Goal: Information Seeking & Learning: Learn about a topic

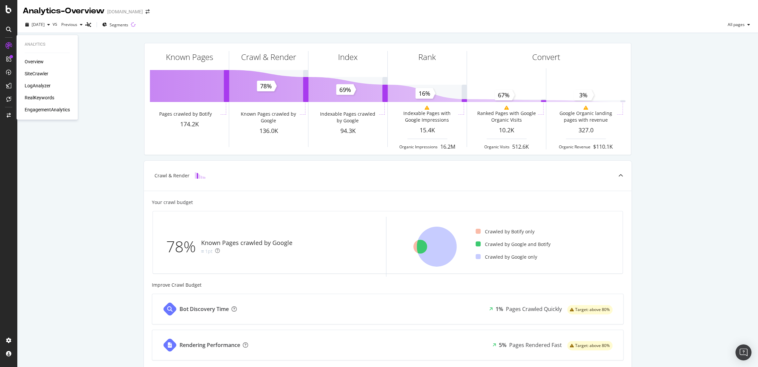
click at [35, 93] on div "Overview SiteCrawler LogAnalyzer RealKeywords EngagementAnalytics" at bounding box center [47, 85] width 45 height 55
click at [35, 95] on div "RealKeywords" at bounding box center [40, 97] width 30 height 7
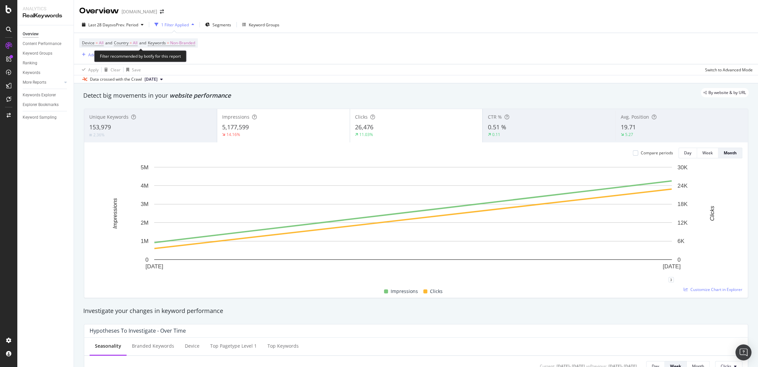
click at [173, 40] on span "Keywords = Non-Branded" at bounding box center [171, 43] width 47 height 6
click at [185, 42] on span "Non-Branded" at bounding box center [182, 42] width 25 height 9
click at [179, 58] on span "Non-Branded" at bounding box center [171, 59] width 28 height 6
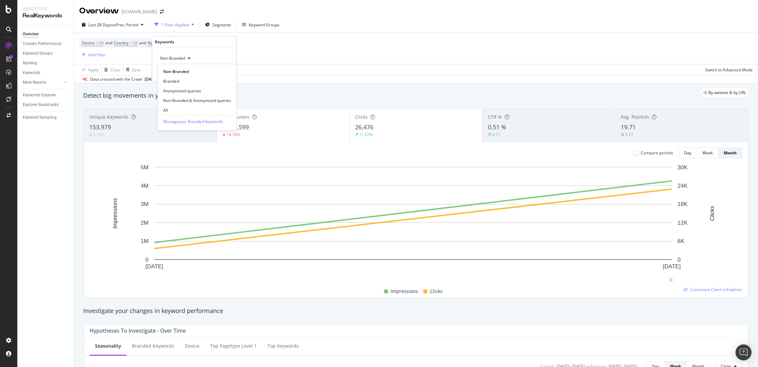
drag, startPoint x: 181, startPoint y: 108, endPoint x: 187, endPoint y: 107, distance: 6.1
click at [181, 108] on span "All" at bounding box center [197, 110] width 68 height 6
click at [227, 74] on div "Apply" at bounding box center [225, 73] width 10 height 6
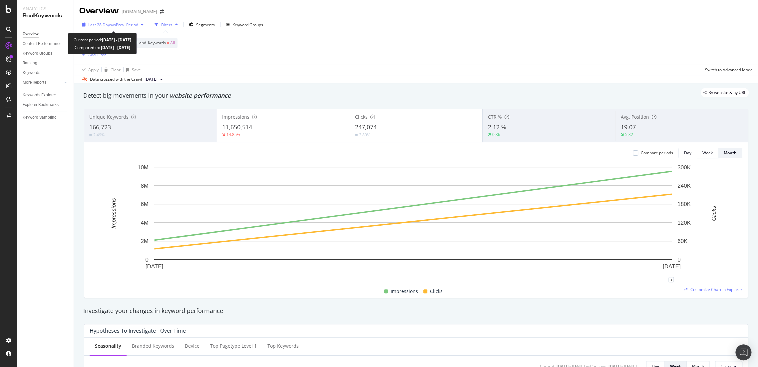
click at [132, 22] on span "vs Prev. Period" at bounding box center [125, 25] width 26 height 6
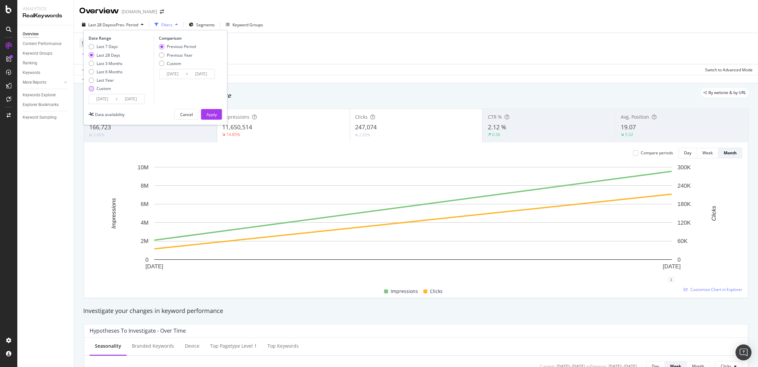
click at [99, 87] on div "Custom" at bounding box center [104, 89] width 14 height 6
click at [109, 103] on input "[DATE]" at bounding box center [102, 98] width 27 height 9
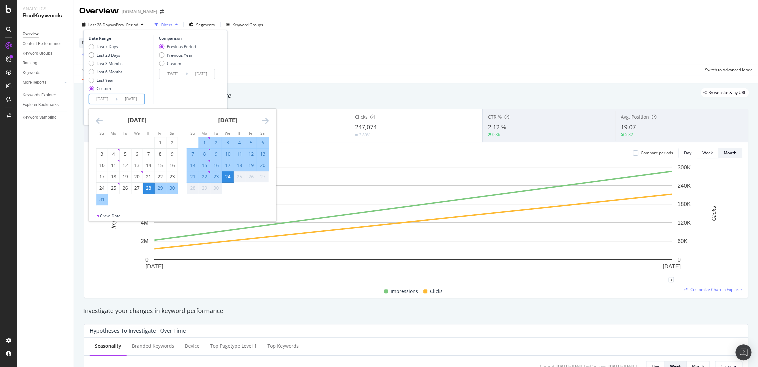
click at [205, 145] on div "1" at bounding box center [203, 142] width 11 height 7
type input "[DATE]"
click at [225, 179] on div "24" at bounding box center [227, 176] width 11 height 7
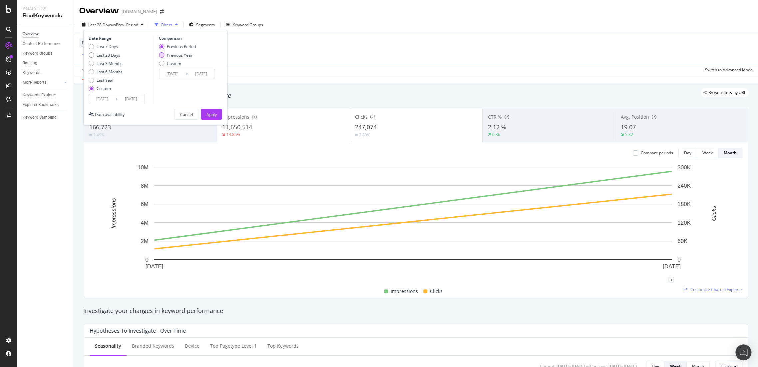
click at [166, 54] on div "Previous Year" at bounding box center [177, 55] width 37 height 6
type input "[DATE]"
click at [177, 75] on input "[DATE]" at bounding box center [172, 73] width 27 height 9
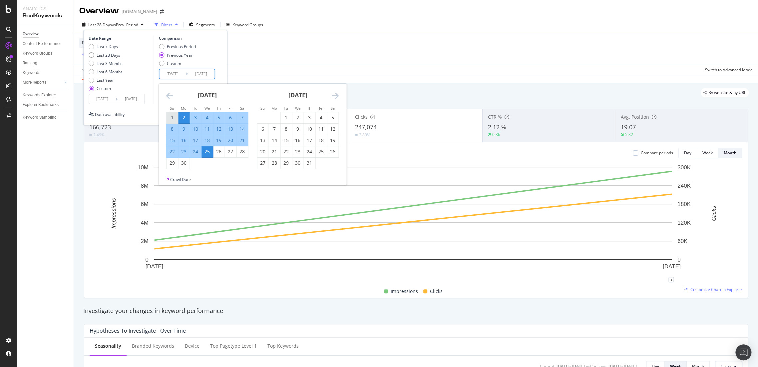
click at [172, 116] on div "1" at bounding box center [171, 117] width 11 height 7
type input "[DATE]"
click at [198, 154] on div "24" at bounding box center [195, 151] width 11 height 7
type input "[DATE]"
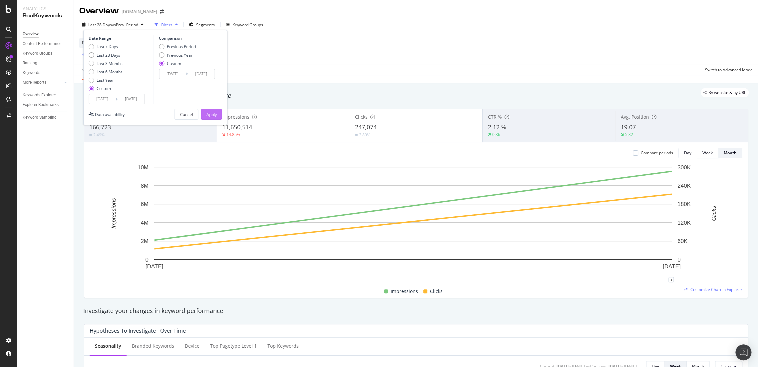
click at [213, 116] on div "Apply" at bounding box center [211, 115] width 10 height 6
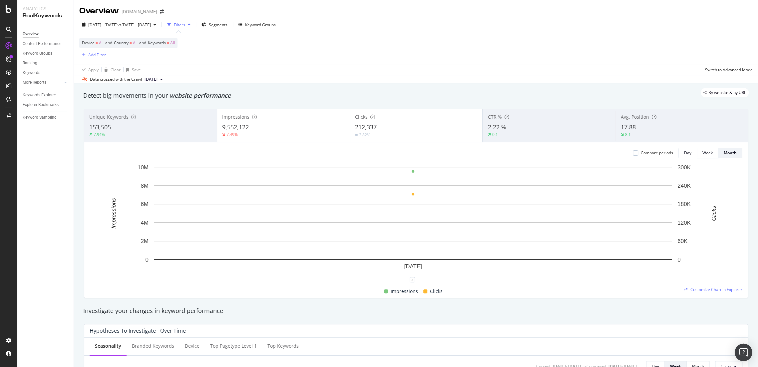
click at [741, 348] on img "Open Intercom Messenger" at bounding box center [743, 352] width 9 height 9
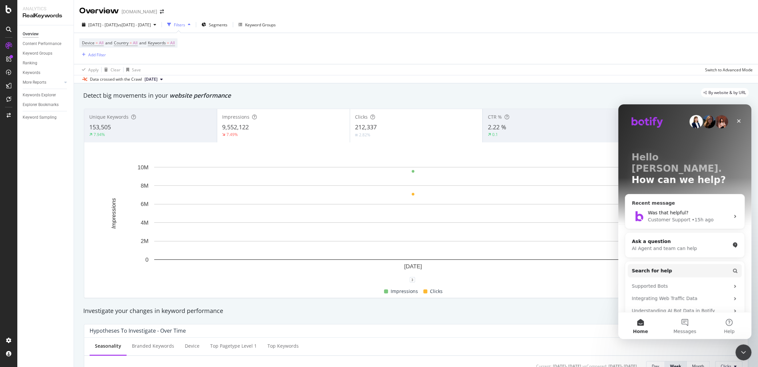
click at [670, 216] on div "Customer Support" at bounding box center [668, 219] width 43 height 7
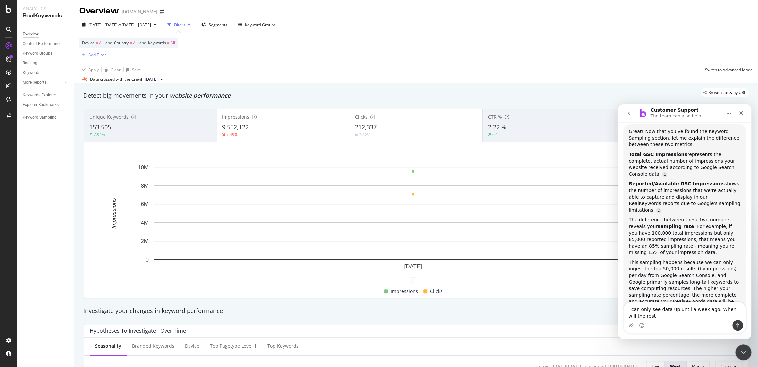
scroll to position [589, 0]
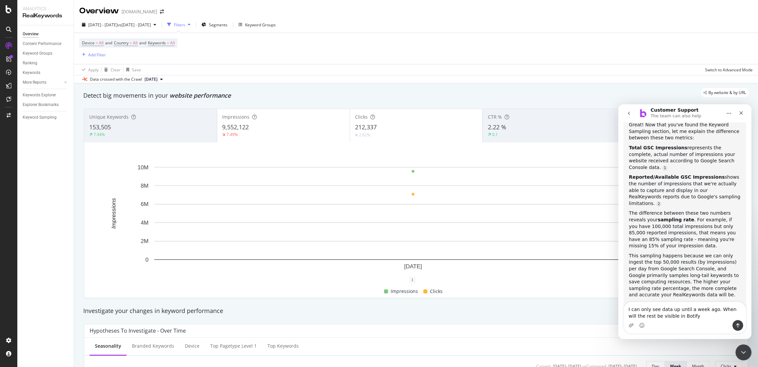
type textarea "I can only see data up until a week ago. When will the rest be visible in Botif…"
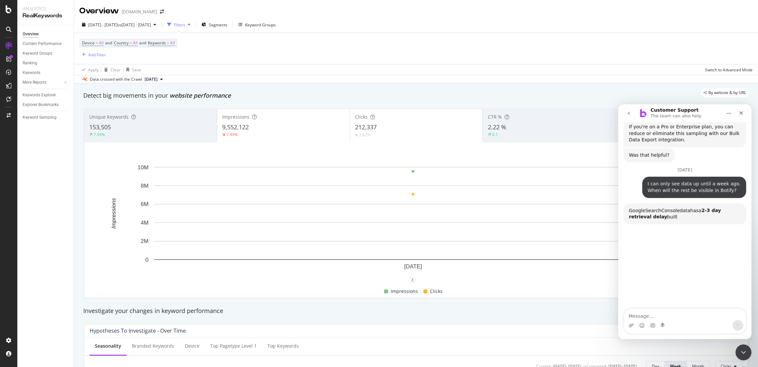
scroll to position [779, 0]
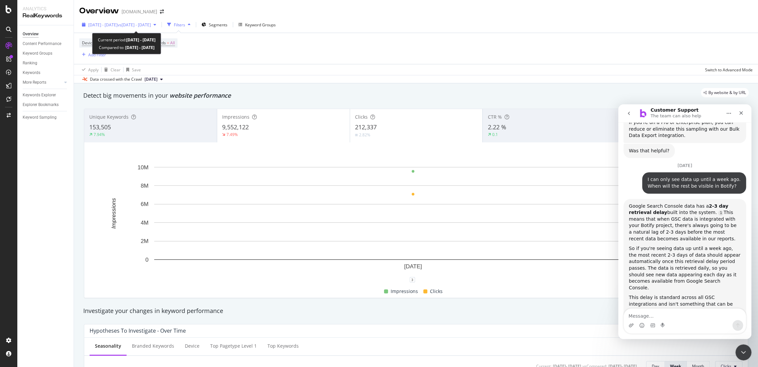
click at [137, 24] on span "vs [DATE] - [DATE]" at bounding box center [134, 25] width 33 height 6
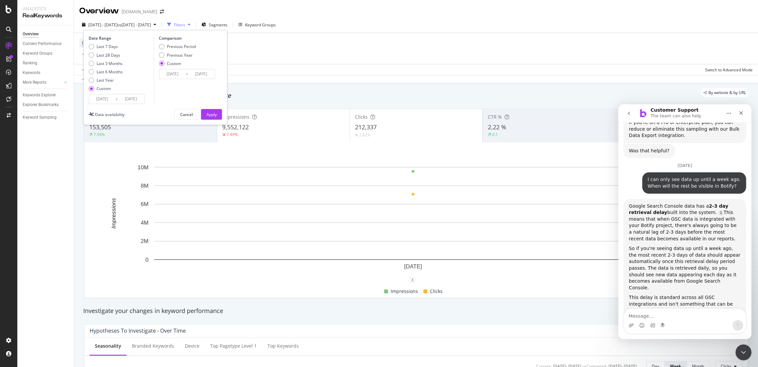
click at [112, 98] on input "[DATE]" at bounding box center [102, 98] width 27 height 9
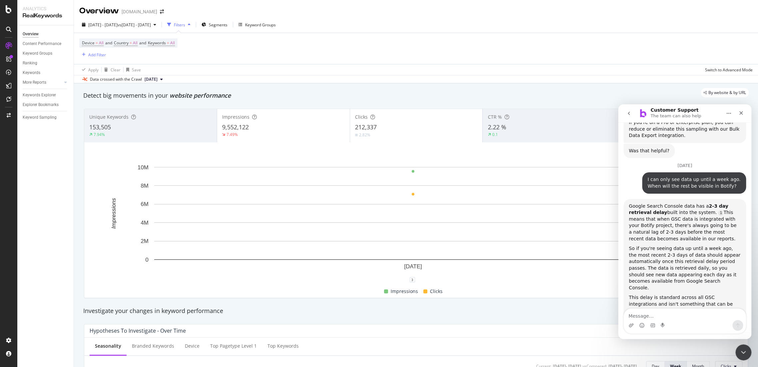
click at [331, 89] on div "By website & by URL" at bounding box center [413, 92] width 672 height 9
drag, startPoint x: 746, startPoint y: 349, endPoint x: 1314, endPoint y: 621, distance: 630.3
click at [746, 349] on icon "Close Intercom Messenger" at bounding box center [742, 351] width 8 height 8
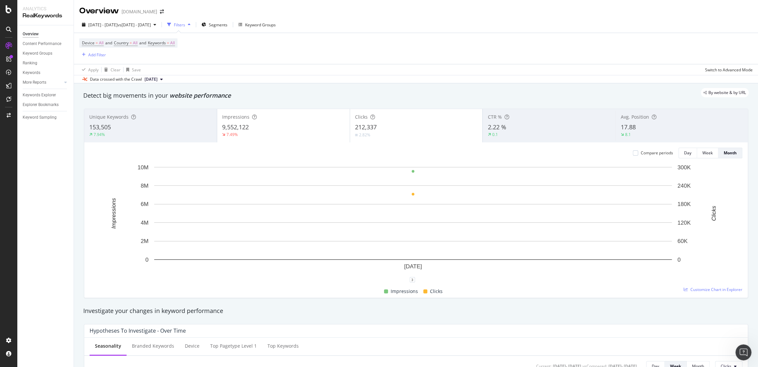
scroll to position [766, 0]
click at [227, 27] on span "Segments" at bounding box center [218, 25] width 19 height 6
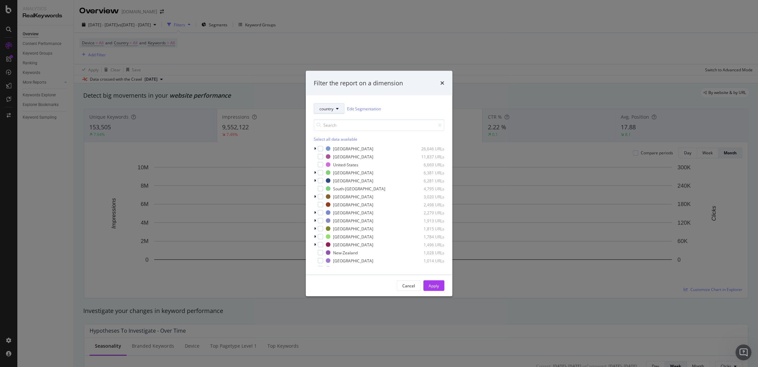
click at [328, 112] on button "country" at bounding box center [329, 108] width 31 height 11
click at [338, 143] on span "country" at bounding box center [340, 145] width 43 height 6
click at [321, 148] on div "modal" at bounding box center [320, 148] width 5 height 5
click at [432, 293] on div "Cancel Apply" at bounding box center [379, 285] width 146 height 21
click at [438, 280] on button "Apply" at bounding box center [433, 285] width 21 height 11
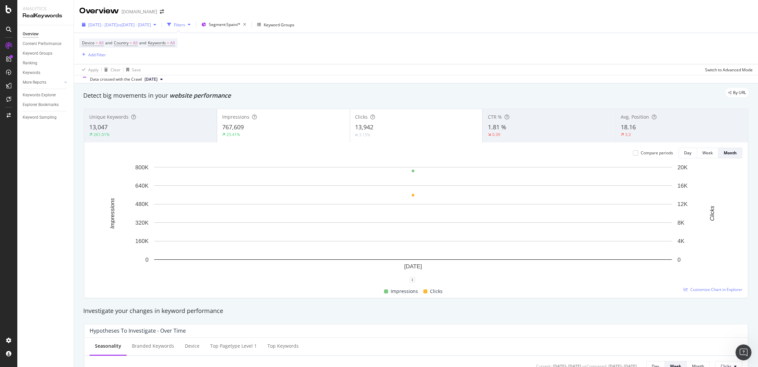
click at [151, 27] on span "vs [DATE] - [DATE]" at bounding box center [134, 25] width 33 height 6
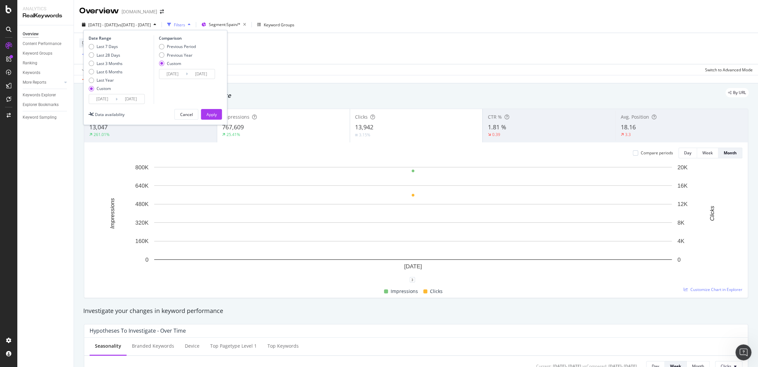
drag, startPoint x: 218, startPoint y: 115, endPoint x: 230, endPoint y: 125, distance: 15.1
click at [218, 116] on button "Apply" at bounding box center [211, 114] width 21 height 11
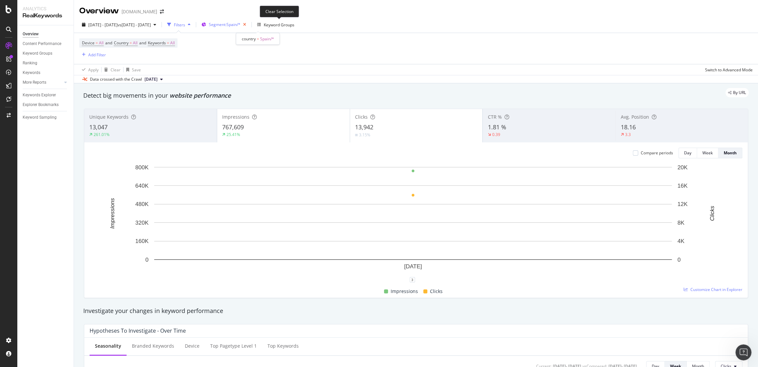
click at [249, 22] on icon "button" at bounding box center [244, 24] width 8 height 9
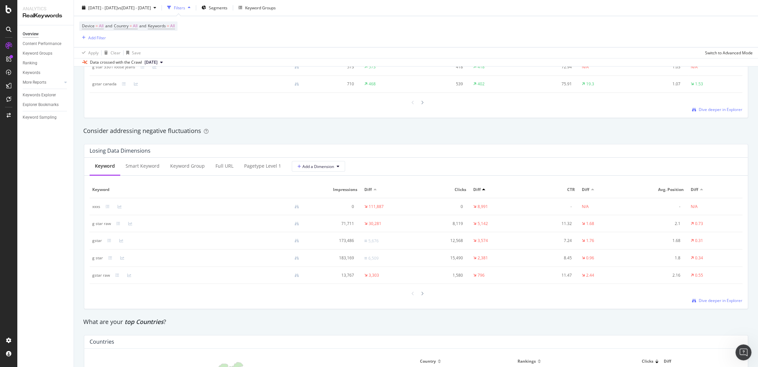
scroll to position [881, 0]
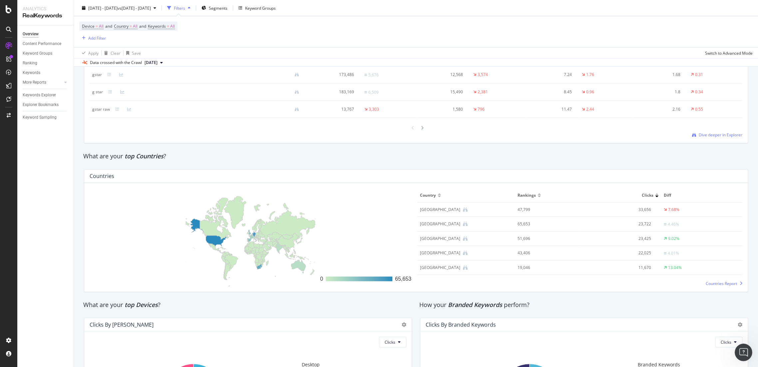
click at [746, 350] on icon "Open Intercom Messenger" at bounding box center [742, 351] width 11 height 11
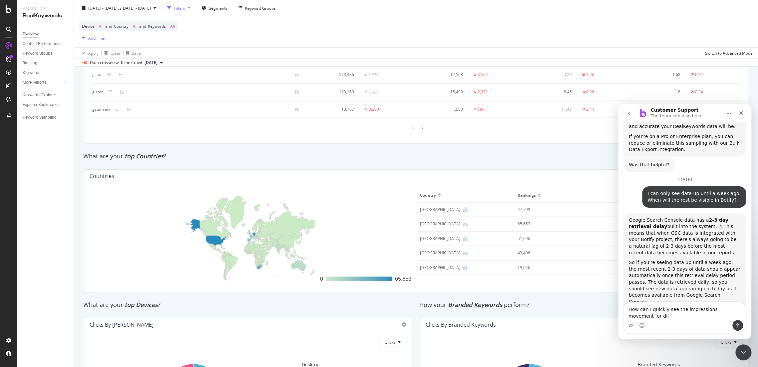
scroll to position [772, 0]
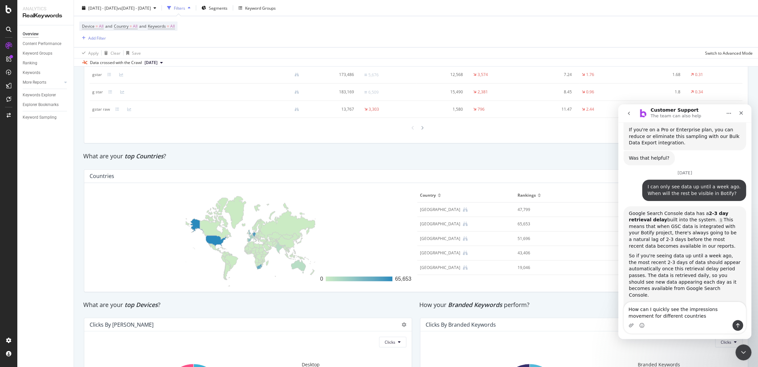
type textarea "How can I quickly see the impressions movement for different countries?"
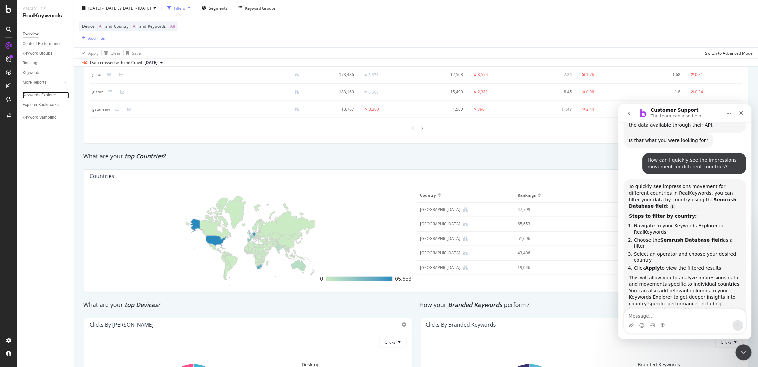
scroll to position [971, 0]
click at [639, 319] on div "Intercom messenger" at bounding box center [684, 320] width 122 height 25
click at [640, 318] on textarea "Message…" at bounding box center [684, 313] width 122 height 11
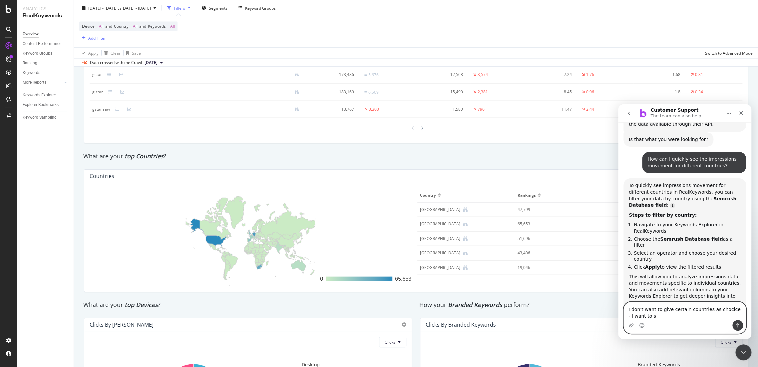
scroll to position [978, 0]
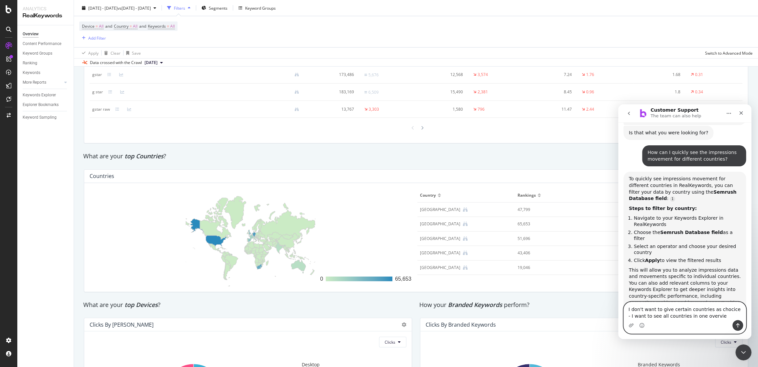
type textarea "I don't want to give certain countries as chocice - I want to see all countries…"
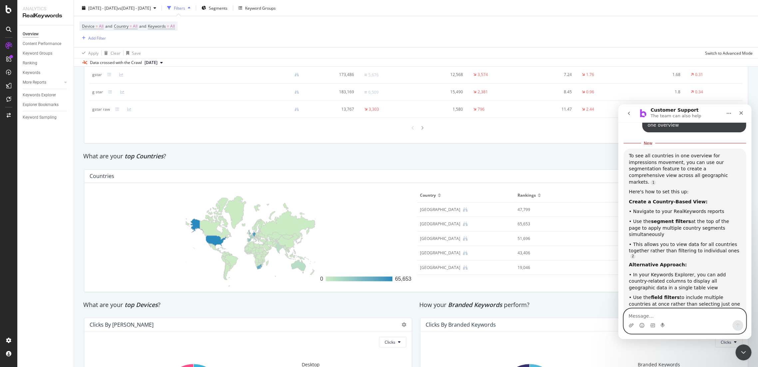
scroll to position [1247, 0]
click at [662, 337] on div "Intercom messenger" at bounding box center [684, 323] width 133 height 31
click at [693, 343] on div "Clicks" at bounding box center [583, 341] width 317 height 11
click at [741, 355] on icon "Close Intercom Messenger" at bounding box center [742, 351] width 8 height 8
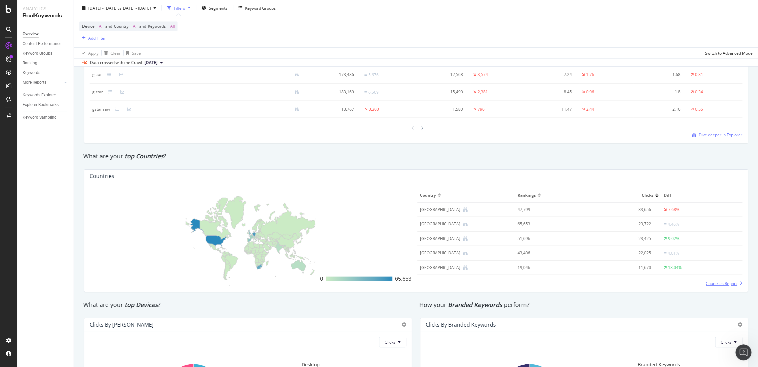
click at [712, 287] on div "0 65,653 Country Rankings Clicks Diff [GEOGRAPHIC_DATA] 47,799 33,656 7.68% [GE…" at bounding box center [415, 237] width 663 height 109
click at [705, 282] on span "Countries Report" at bounding box center [720, 283] width 31 height 6
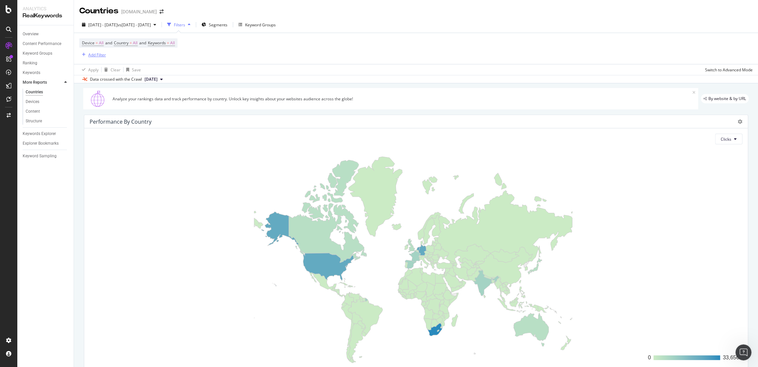
click at [101, 55] on div "Add Filter" at bounding box center [97, 55] width 18 height 6
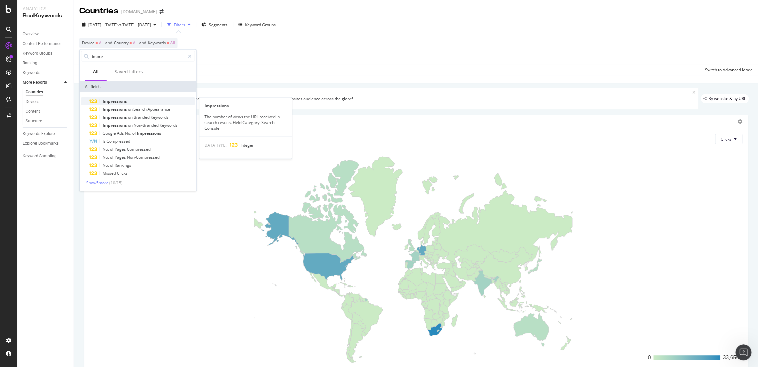
type input "impre"
click at [127, 98] on div "Impressions" at bounding box center [142, 101] width 106 height 8
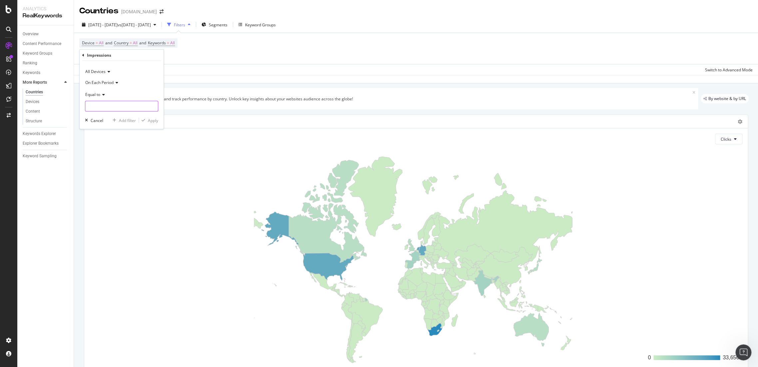
drag, startPoint x: 96, startPoint y: 106, endPoint x: 104, endPoint y: 109, distance: 8.8
click at [96, 106] on input "number" at bounding box center [121, 106] width 73 height 11
click at [98, 96] on span "Equal to" at bounding box center [92, 94] width 15 height 6
click at [111, 107] on div "Equal to" at bounding box center [122, 108] width 71 height 9
click at [109, 107] on input "number" at bounding box center [121, 106] width 73 height 11
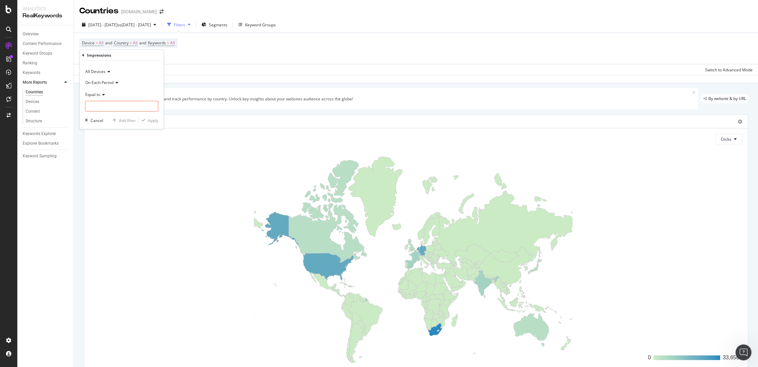
click at [93, 54] on div "Impressions" at bounding box center [99, 55] width 24 height 6
click at [312, 60] on div "Device = All and Country = All and Keywords = All Add Filter" at bounding box center [415, 48] width 673 height 31
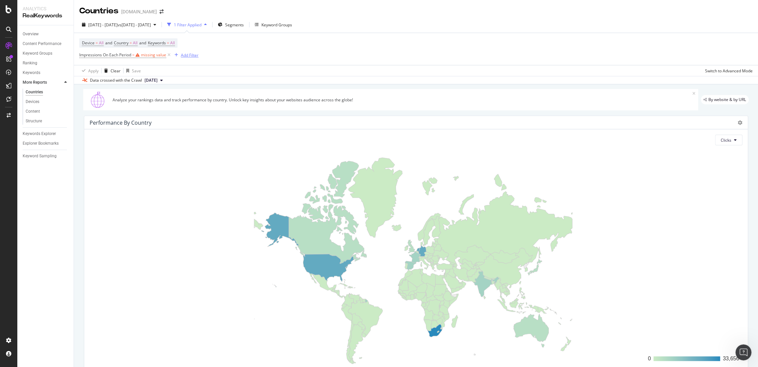
click at [171, 54] on icon at bounding box center [169, 55] width 6 height 7
click at [170, 54] on div "Device = All and Country = All and Keywords = All Impressions On Each Period = …" at bounding box center [138, 48] width 119 height 21
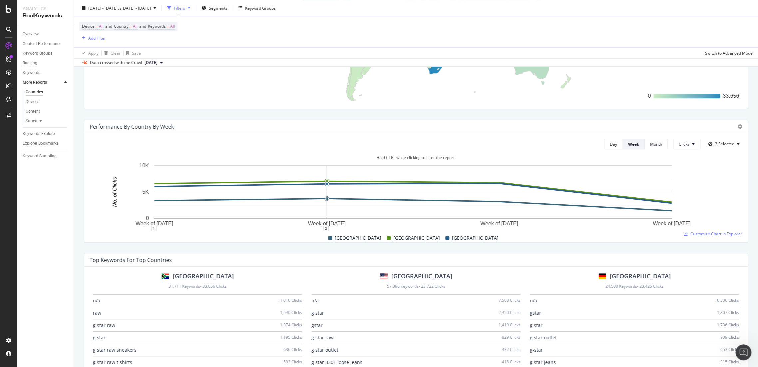
scroll to position [114, 0]
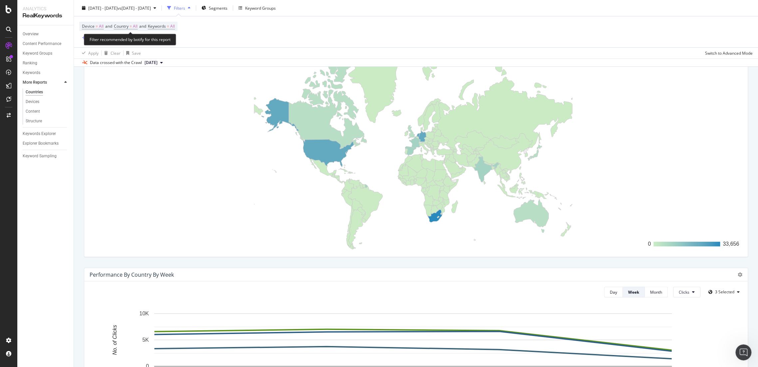
click at [132, 22] on span "Device = All and Country = All and Keywords = All" at bounding box center [128, 26] width 93 height 9
click at [133, 26] on span "Country = All" at bounding box center [126, 26] width 24 height 6
click at [129, 42] on icon at bounding box center [128, 42] width 5 height 4
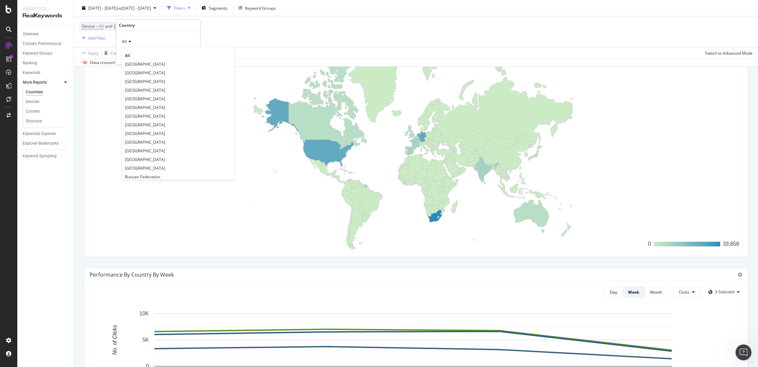
drag, startPoint x: 149, startPoint y: 118, endPoint x: 157, endPoint y: 115, distance: 8.2
click at [149, 118] on div "[GEOGRAPHIC_DATA]" at bounding box center [178, 116] width 110 height 9
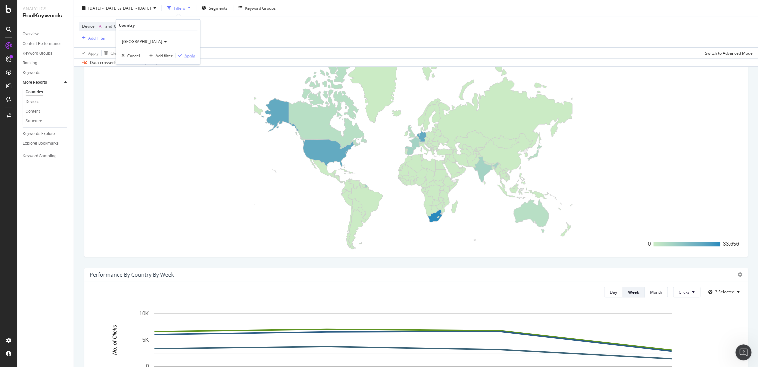
click at [190, 57] on div "Apply" at bounding box center [189, 56] width 10 height 6
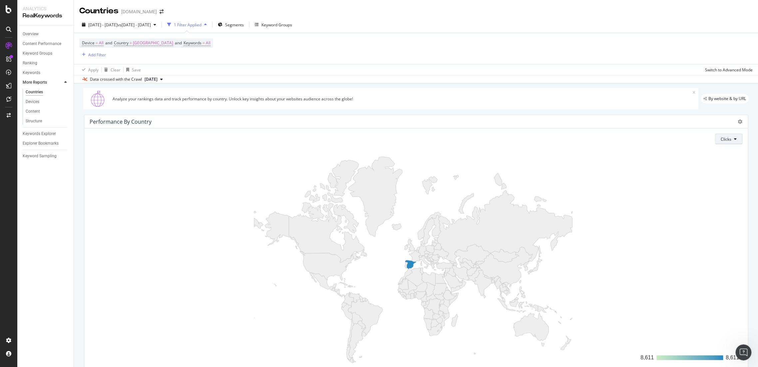
click at [732, 139] on button "Clicks" at bounding box center [728, 138] width 27 height 11
click at [736, 176] on span "Impressions" at bounding box center [727, 176] width 25 height 6
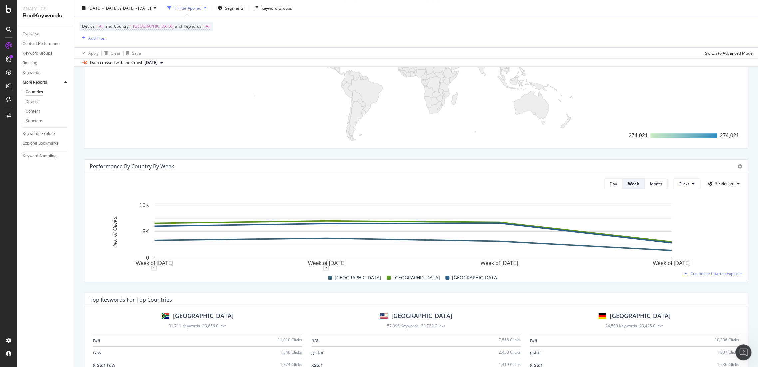
scroll to position [407, 0]
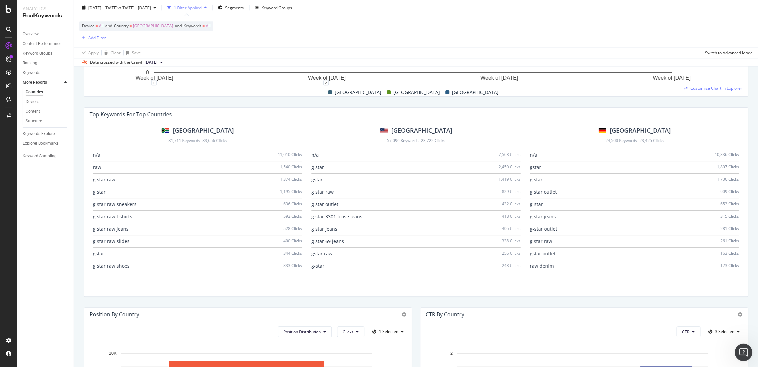
click at [741, 349] on icon "Open Intercom Messenger" at bounding box center [742, 351] width 11 height 11
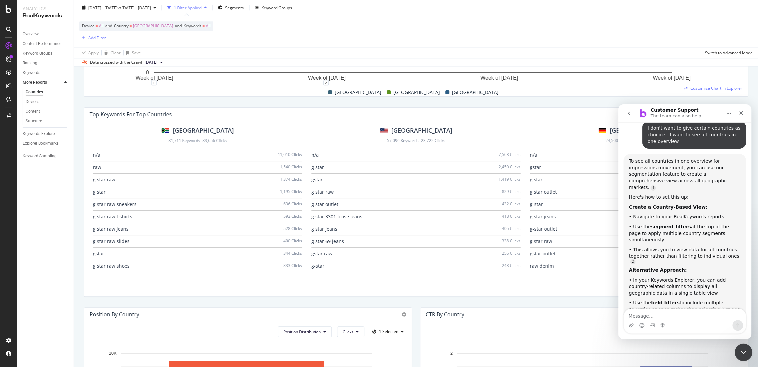
scroll to position [1236, 0]
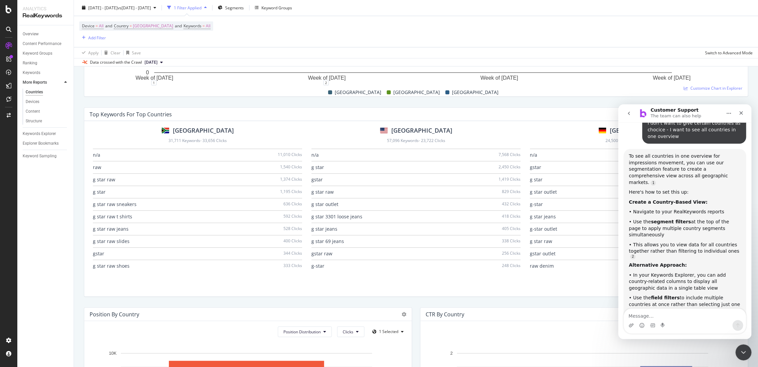
click at [644, 314] on textarea "Message…" at bounding box center [684, 313] width 122 height 11
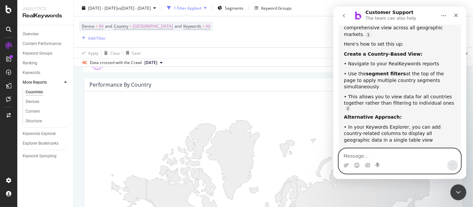
scroll to position [1298, 0]
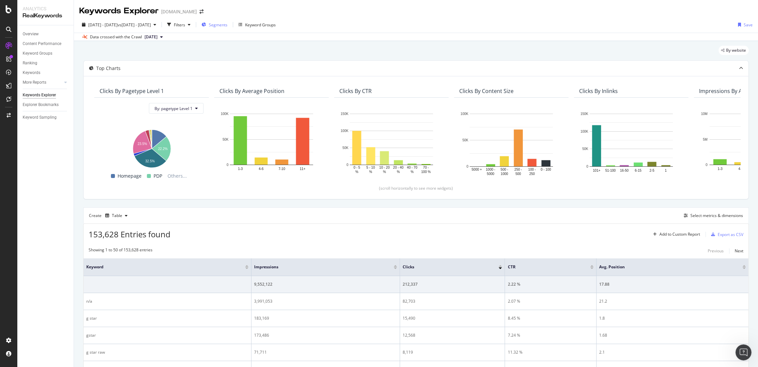
click at [227, 28] on div "Segments" at bounding box center [214, 25] width 26 height 10
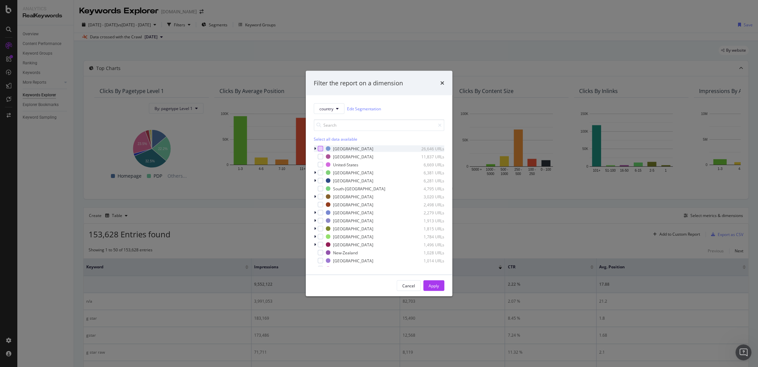
click at [322, 148] on div "modal" at bounding box center [320, 148] width 5 height 5
click at [322, 158] on div "modal" at bounding box center [320, 156] width 5 height 5
click at [429, 287] on div "Apply" at bounding box center [433, 285] width 10 height 6
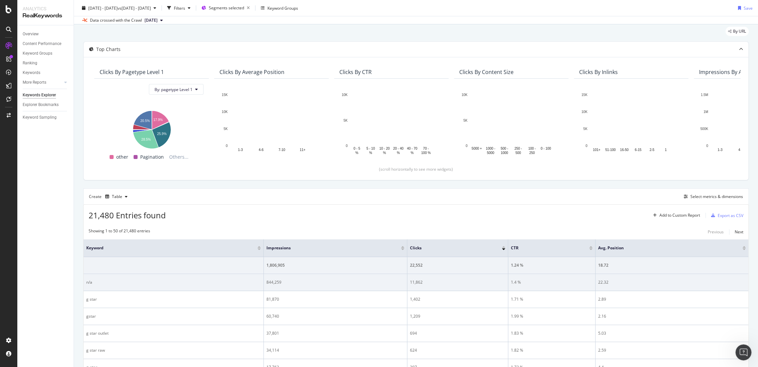
scroll to position [37, 0]
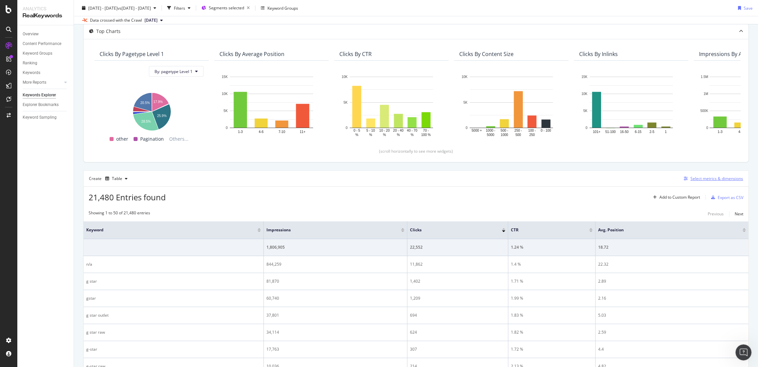
click at [696, 179] on div "Select metrics & dimensions" at bounding box center [716, 178] width 53 height 6
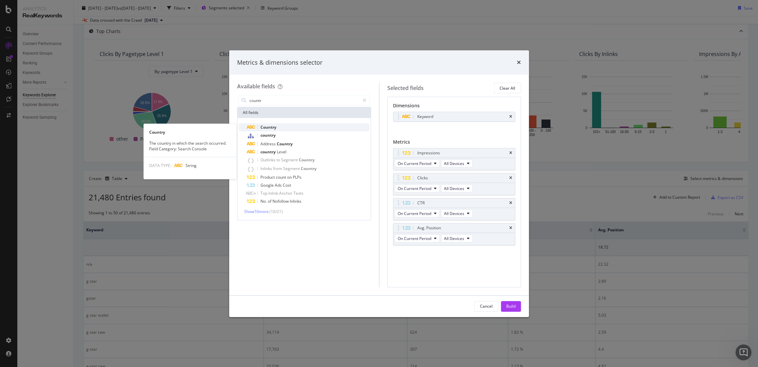
type input "countr"
click at [280, 124] on div "Country" at bounding box center [308, 127] width 123 height 8
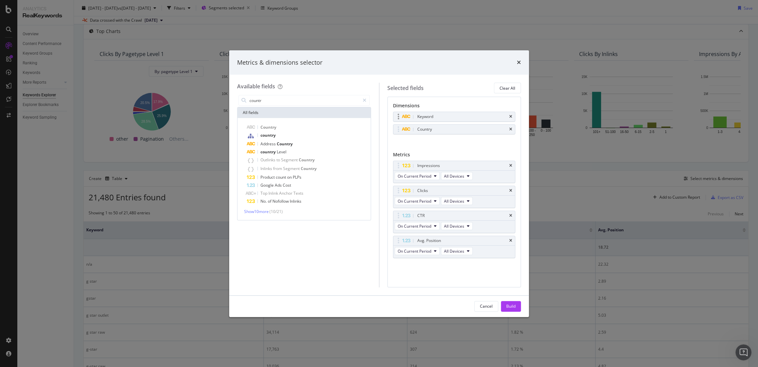
click at [509, 114] on div "Keyword" at bounding box center [454, 116] width 122 height 9
click at [509, 118] on icon "times" at bounding box center [510, 117] width 3 height 4
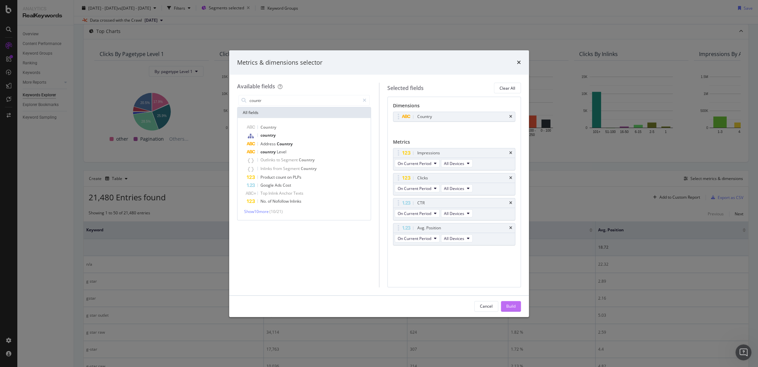
click at [516, 311] on button "Build" at bounding box center [511, 306] width 20 height 11
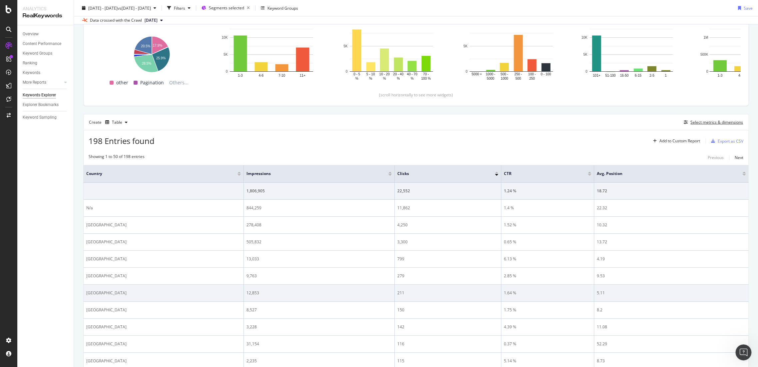
scroll to position [111, 0]
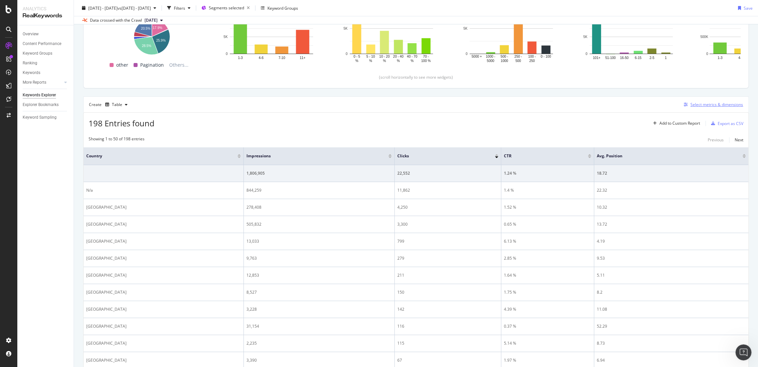
click at [702, 107] on div "Select metrics & dimensions" at bounding box center [712, 104] width 62 height 7
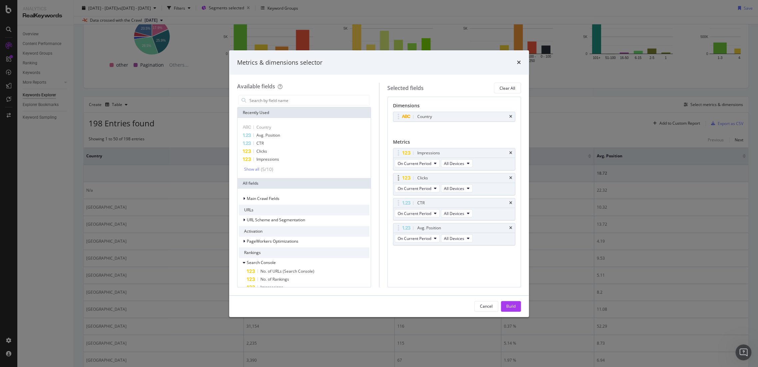
click at [512, 178] on div "Clicks" at bounding box center [454, 177] width 122 height 9
click at [292, 101] on input "modal" at bounding box center [309, 100] width 121 height 10
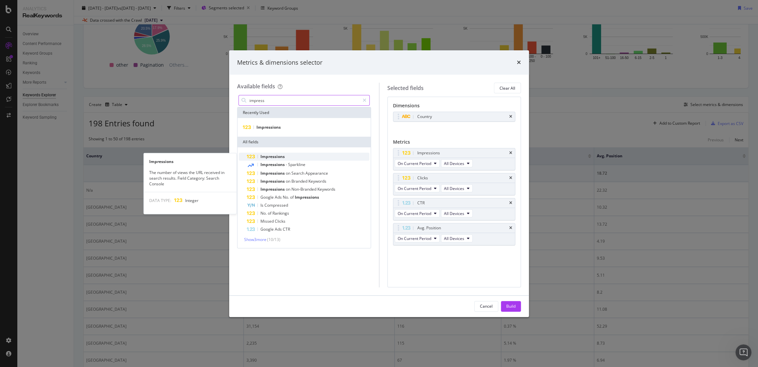
type input "impress"
click at [288, 156] on div "Impressions" at bounding box center [308, 156] width 123 height 8
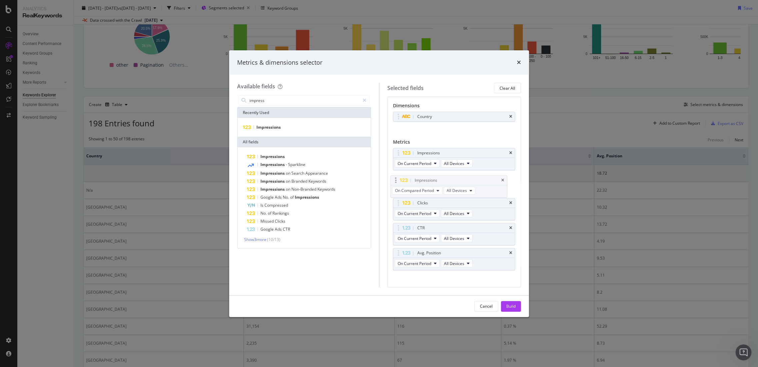
drag, startPoint x: 433, startPoint y: 252, endPoint x: 431, endPoint y: 180, distance: 72.3
click at [431, 180] on body "Analytics RealKeywords Overview Content Performance Keyword Groups Ranking Keyw…" at bounding box center [379, 183] width 758 height 367
click at [514, 310] on div "Build" at bounding box center [510, 306] width 9 height 10
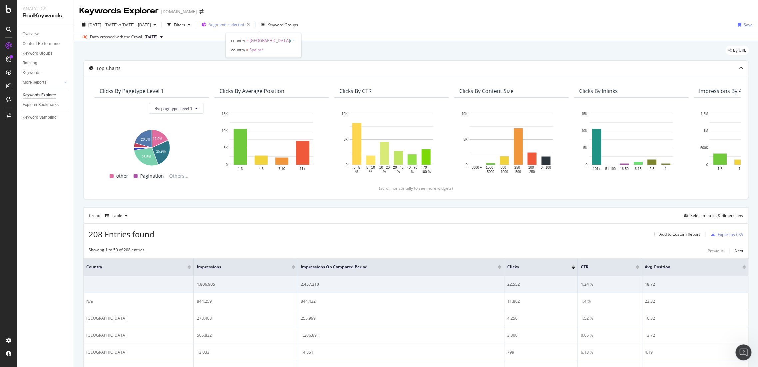
click at [244, 25] on span "Segments selected" at bounding box center [226, 25] width 35 height 6
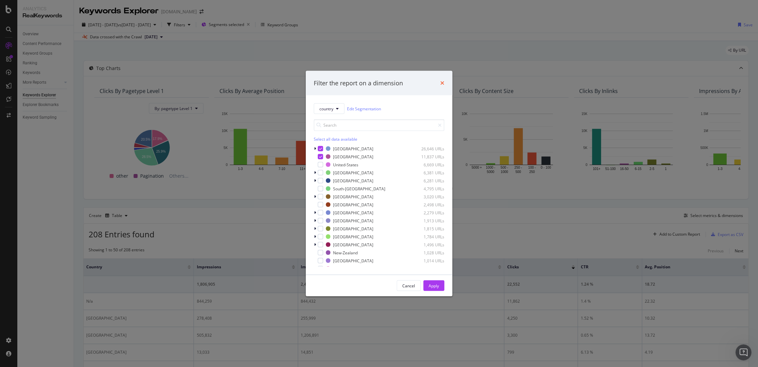
click at [440, 81] on icon "times" at bounding box center [442, 82] width 4 height 5
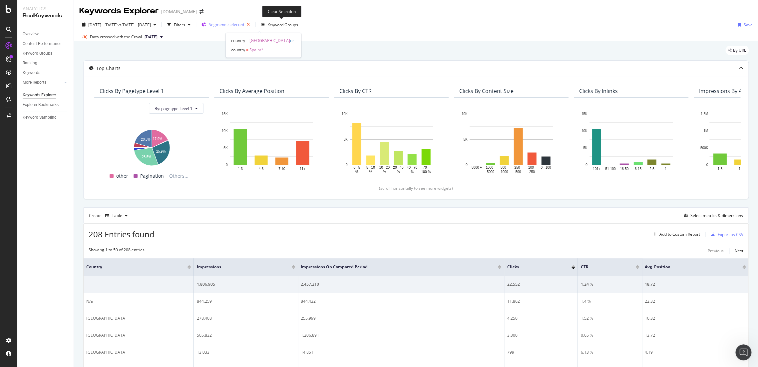
click at [252, 27] on icon "button" at bounding box center [248, 24] width 8 height 9
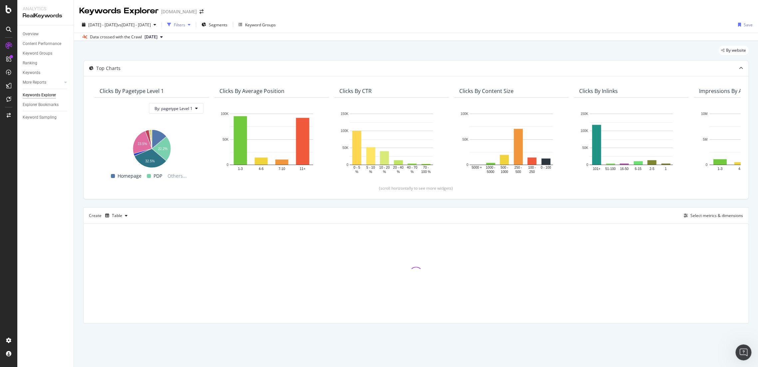
click at [193, 21] on div "Filters" at bounding box center [178, 25] width 29 height 10
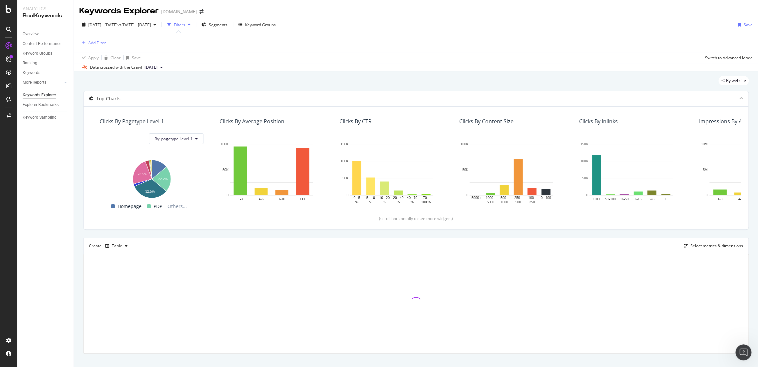
click at [95, 45] on div "Add Filter" at bounding box center [97, 43] width 18 height 6
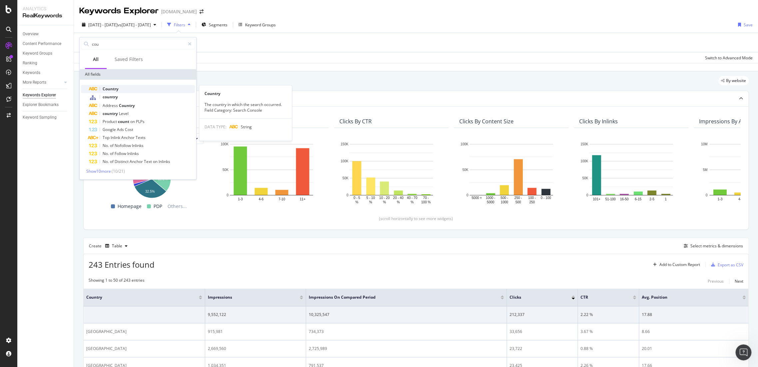
type input "cou"
click at [106, 86] on span "Country" at bounding box center [111, 89] width 16 height 6
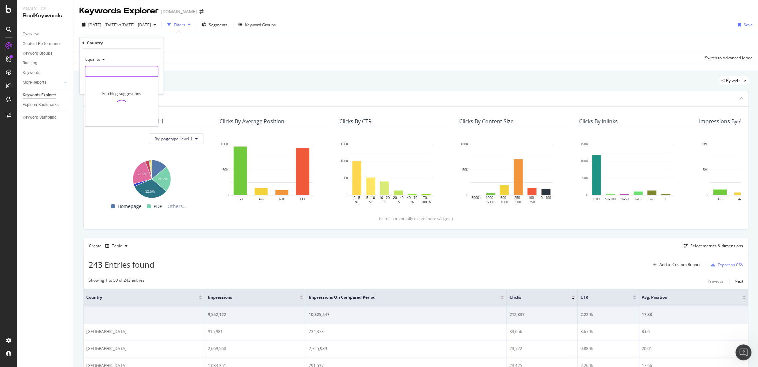
click at [124, 75] on input "text" at bounding box center [121, 71] width 73 height 11
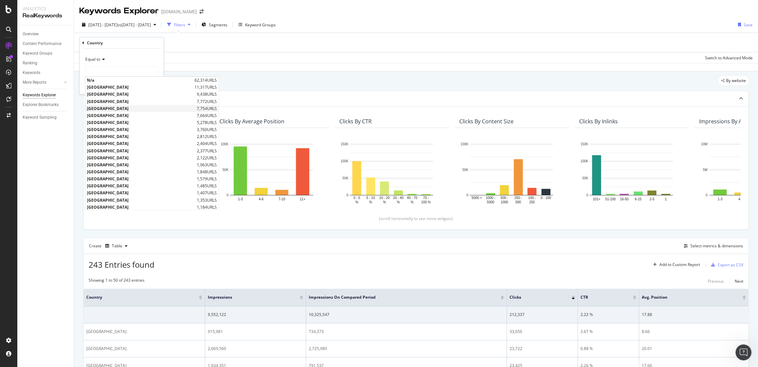
click at [125, 108] on span "[GEOGRAPHIC_DATA]" at bounding box center [141, 109] width 108 height 6
type input "[GEOGRAPHIC_DATA]"
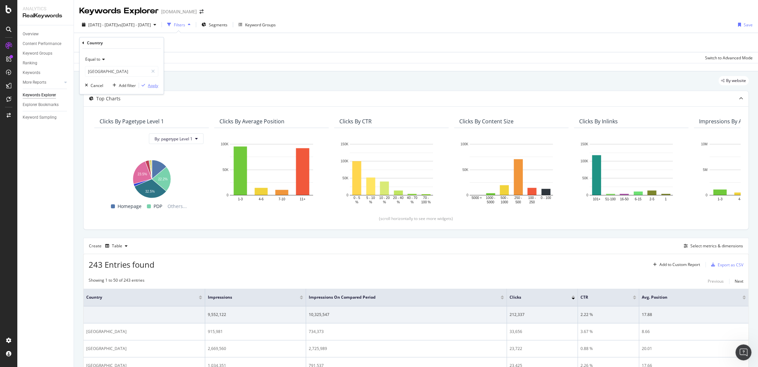
click at [153, 86] on div "Apply" at bounding box center [153, 86] width 10 height 6
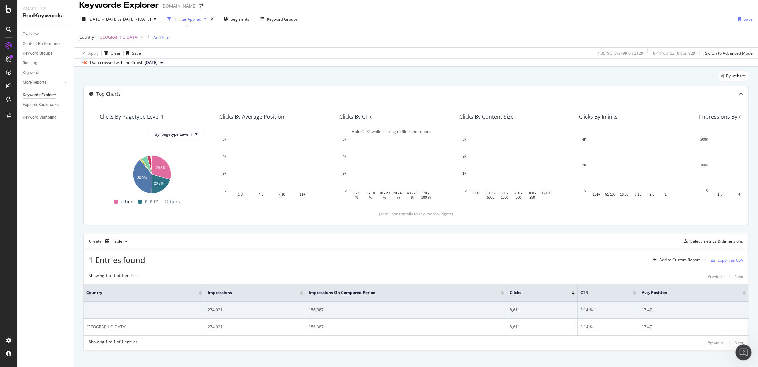
scroll to position [12, 0]
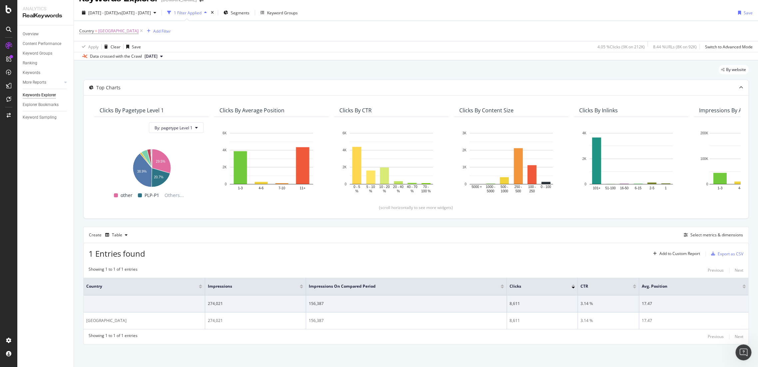
click at [751, 351] on div "By website Top Charts Clicks By pagetype Level 1 By: pagetype Level 1 Hold CTRL…" at bounding box center [416, 213] width 684 height 307
click at [747, 350] on icon "Open Intercom Messenger" at bounding box center [742, 351] width 11 height 11
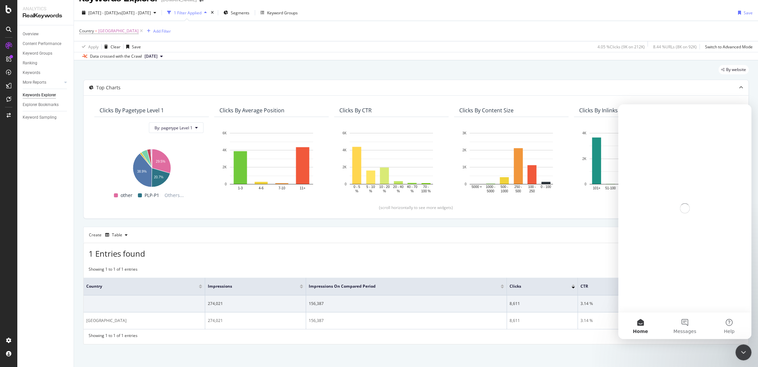
scroll to position [0, 0]
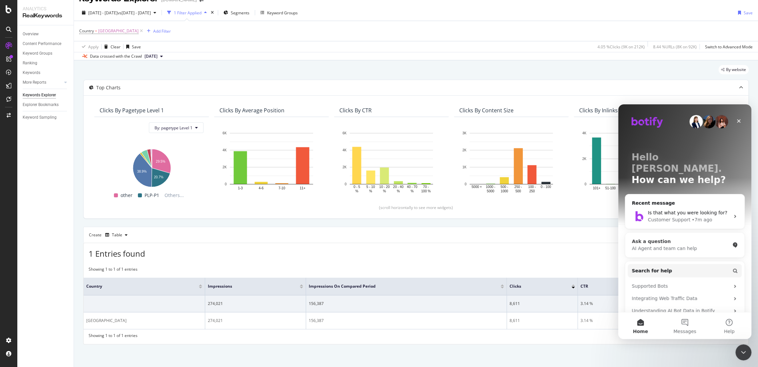
click at [668, 245] on div "AI Agent and team can help" at bounding box center [680, 248] width 98 height 7
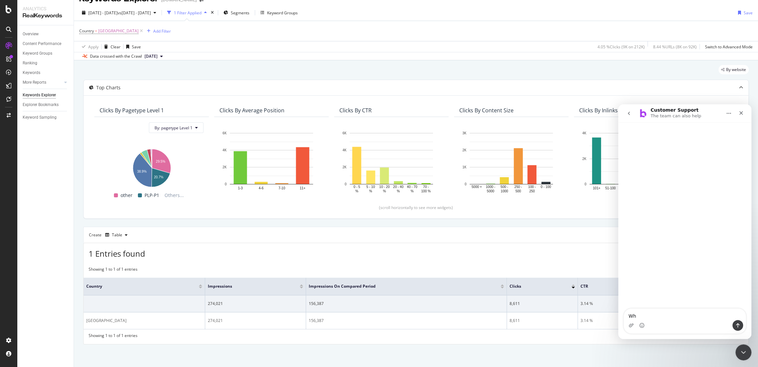
type textarea "W"
type textarea "When I use the segments to filter on specific countreis I get one data set and …"
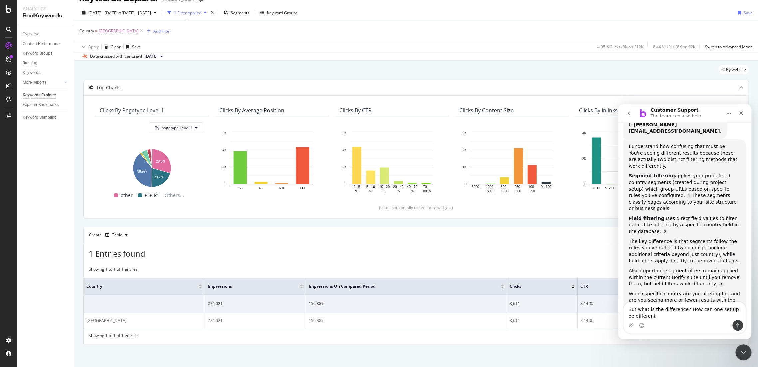
scroll to position [1, 0]
type textarea "But what is the difference? How can one set up be different tothe other when it…"
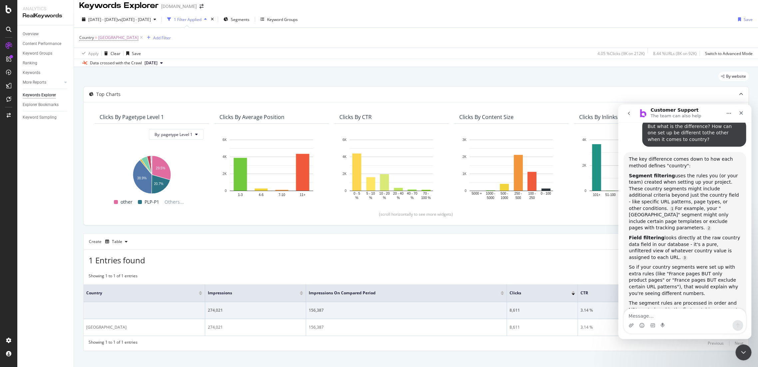
scroll to position [0, 0]
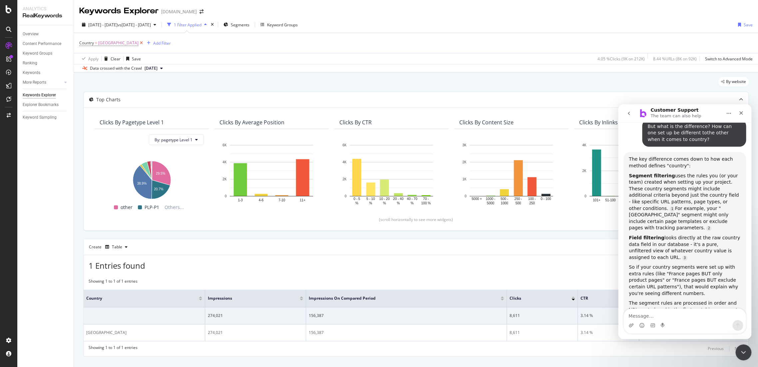
click at [138, 40] on icon at bounding box center [141, 43] width 6 height 7
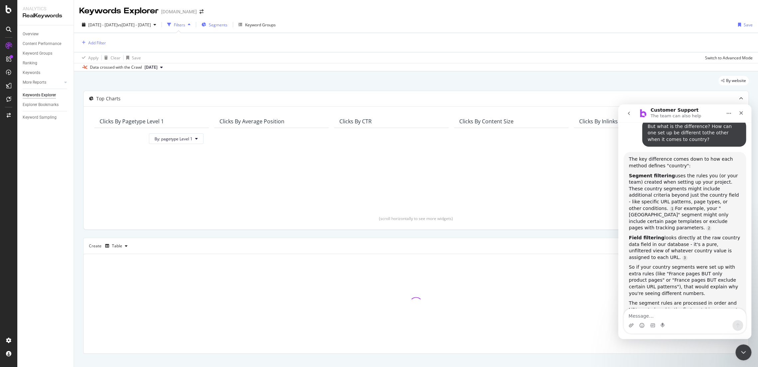
click at [227, 22] on span "Segments" at bounding box center [218, 25] width 19 height 6
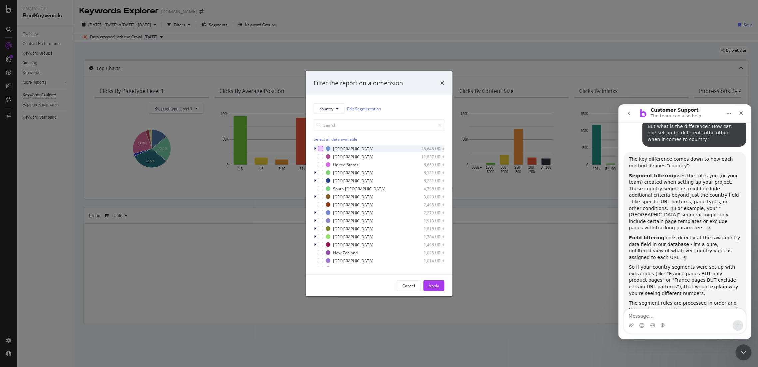
click at [319, 151] on div "modal" at bounding box center [320, 148] width 5 height 5
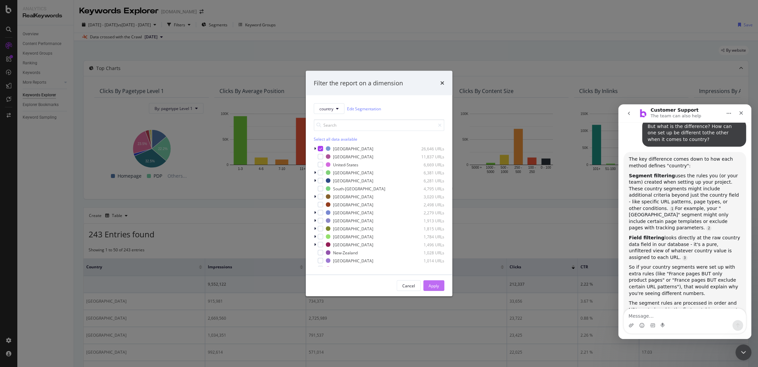
click at [435, 284] on div "Apply" at bounding box center [433, 285] width 10 height 6
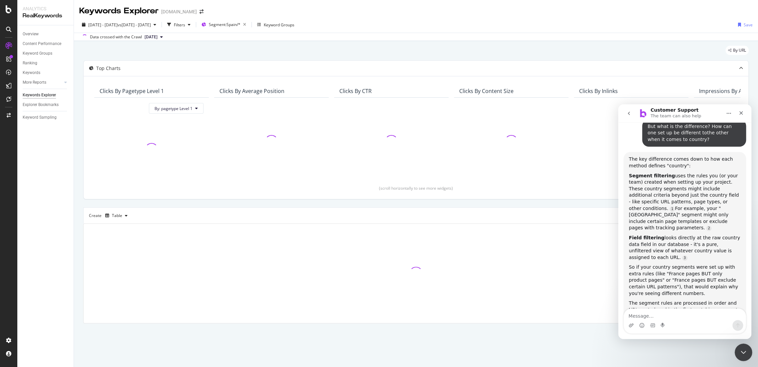
click at [746, 356] on div "Close Intercom Messenger" at bounding box center [742, 351] width 16 height 16
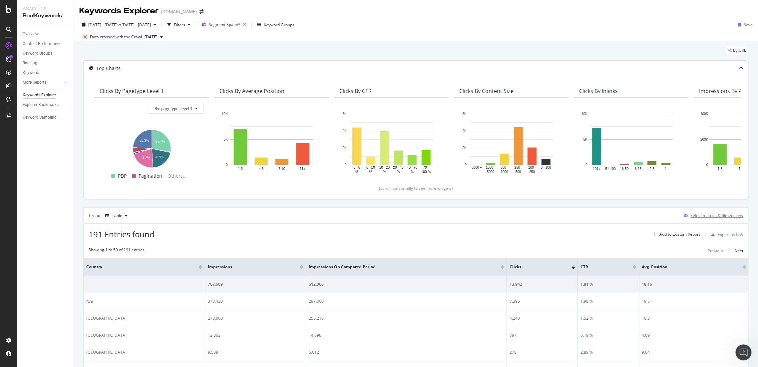
click at [701, 217] on div "Select metrics & dimensions" at bounding box center [716, 215] width 53 height 6
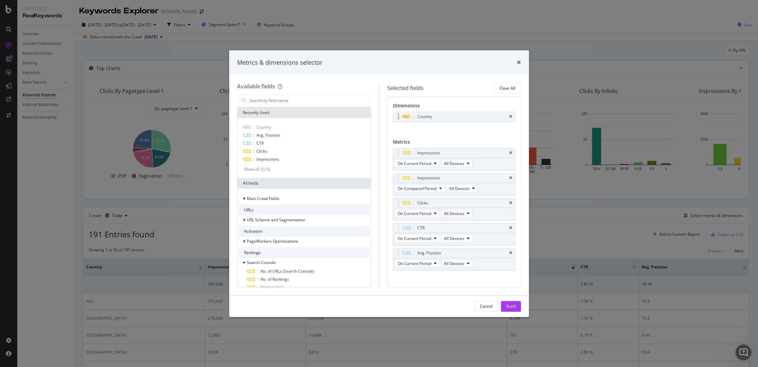
click at [507, 115] on div "Country" at bounding box center [454, 116] width 122 height 9
click at [268, 102] on input "modal" at bounding box center [309, 100] width 121 height 10
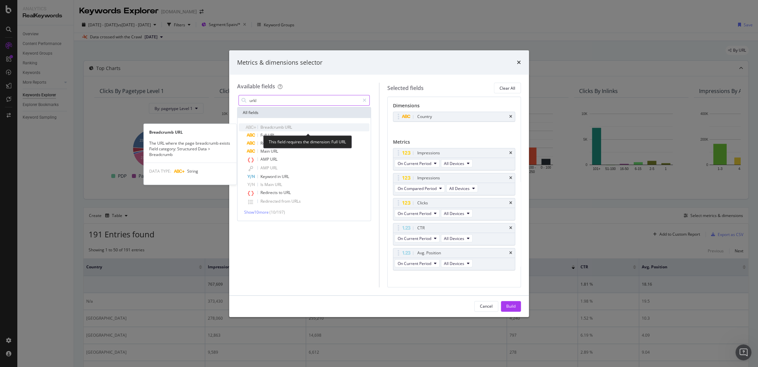
type input "urkl"
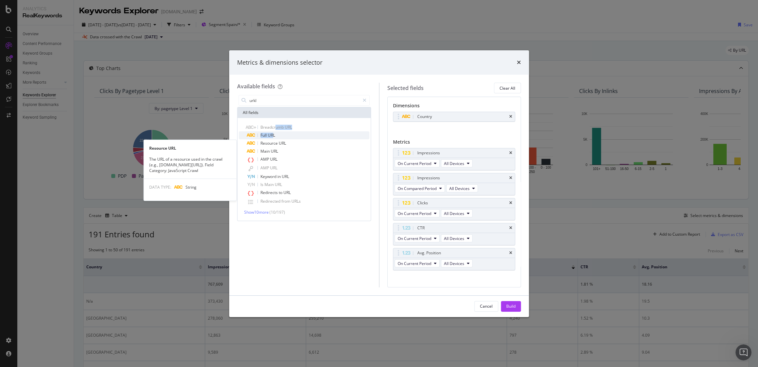
drag, startPoint x: 275, startPoint y: 130, endPoint x: 272, endPoint y: 135, distance: 5.4
click at [272, 135] on div "Breadcrumb URL Full URL Resource URL Resource URL The URL of a resource used in…" at bounding box center [304, 164] width 130 height 83
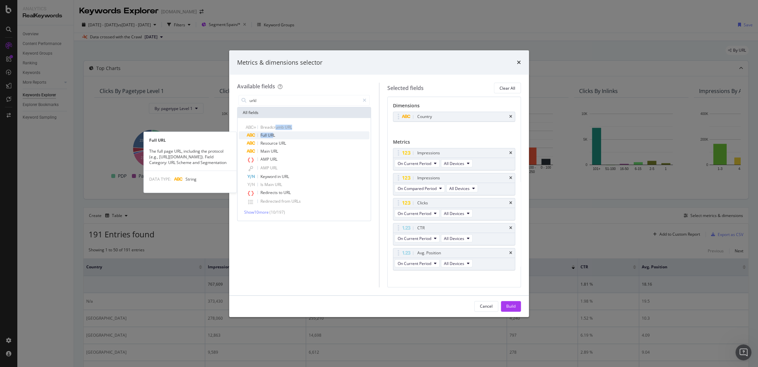
click at [272, 135] on span "URL" at bounding box center [271, 135] width 7 height 6
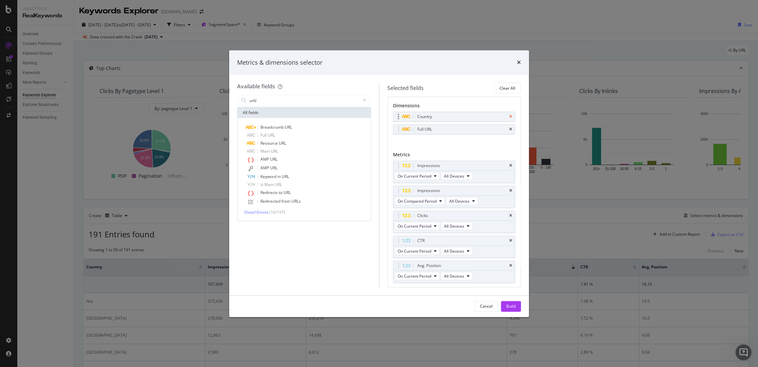
click at [509, 115] on icon "times" at bounding box center [510, 117] width 3 height 4
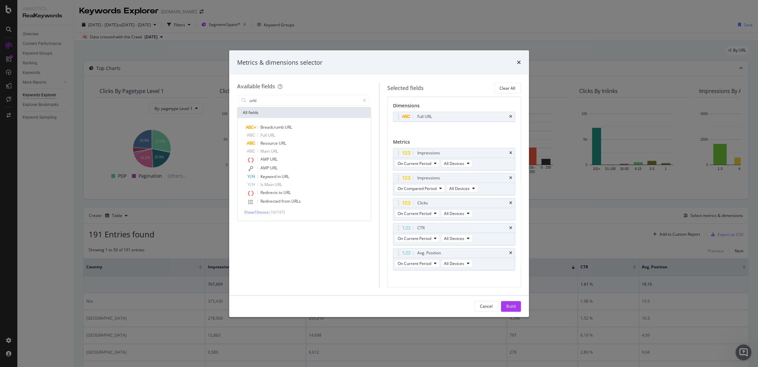
click at [517, 300] on div "Cancel Build" at bounding box center [379, 305] width 300 height 21
click at [519, 307] on button "Build" at bounding box center [511, 306] width 20 height 11
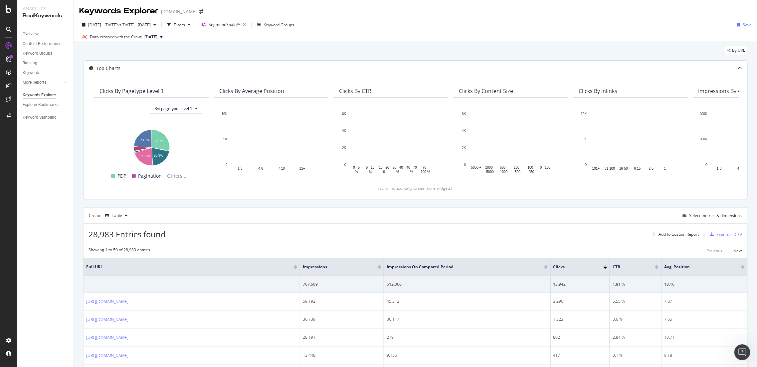
scroll to position [317, 0]
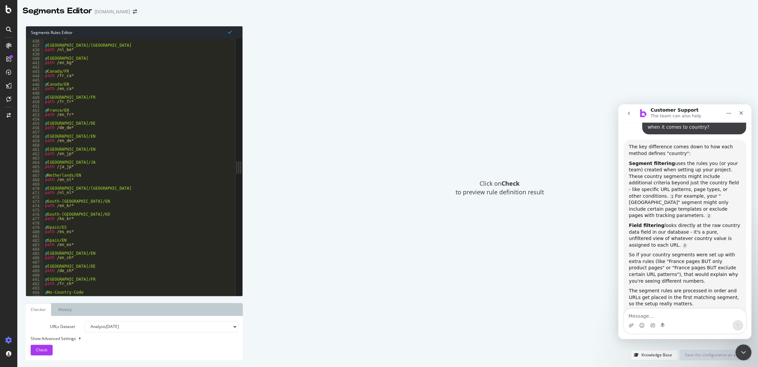
scroll to position [1900, 0]
